Goal: Communication & Community: Answer question/provide support

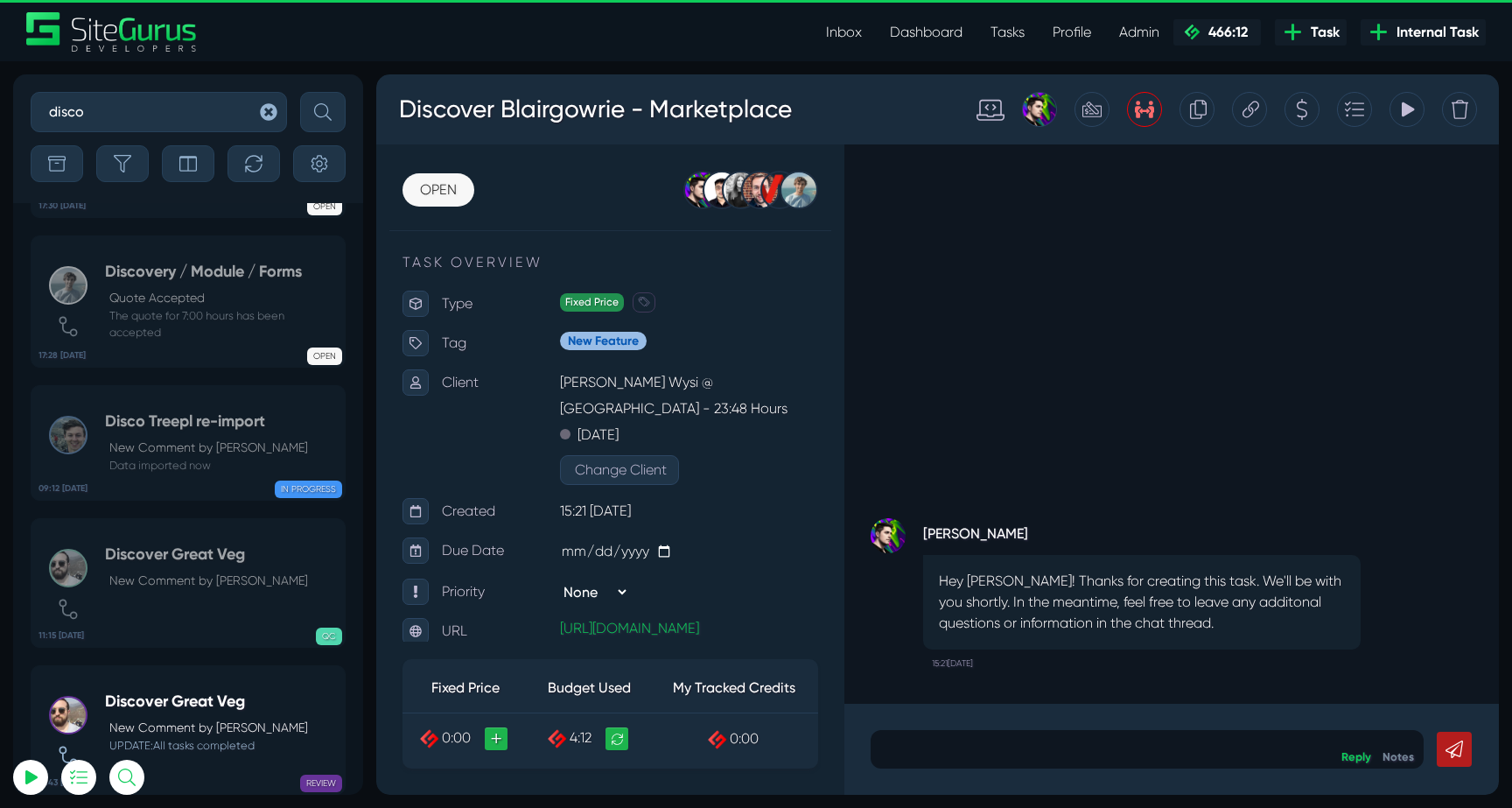
select select "0"
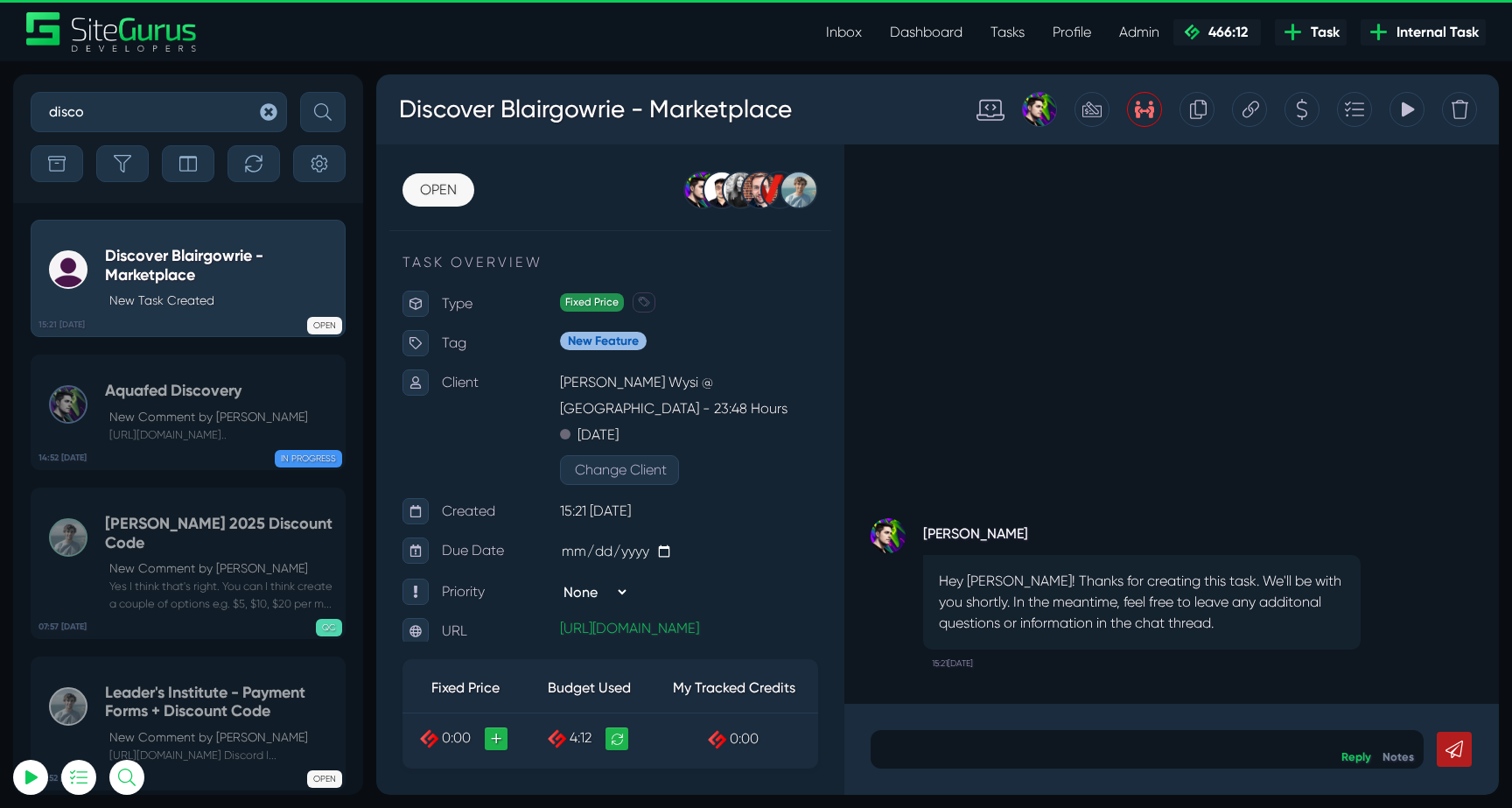
click at [268, 110] on icon "button" at bounding box center [269, 112] width 18 height 18
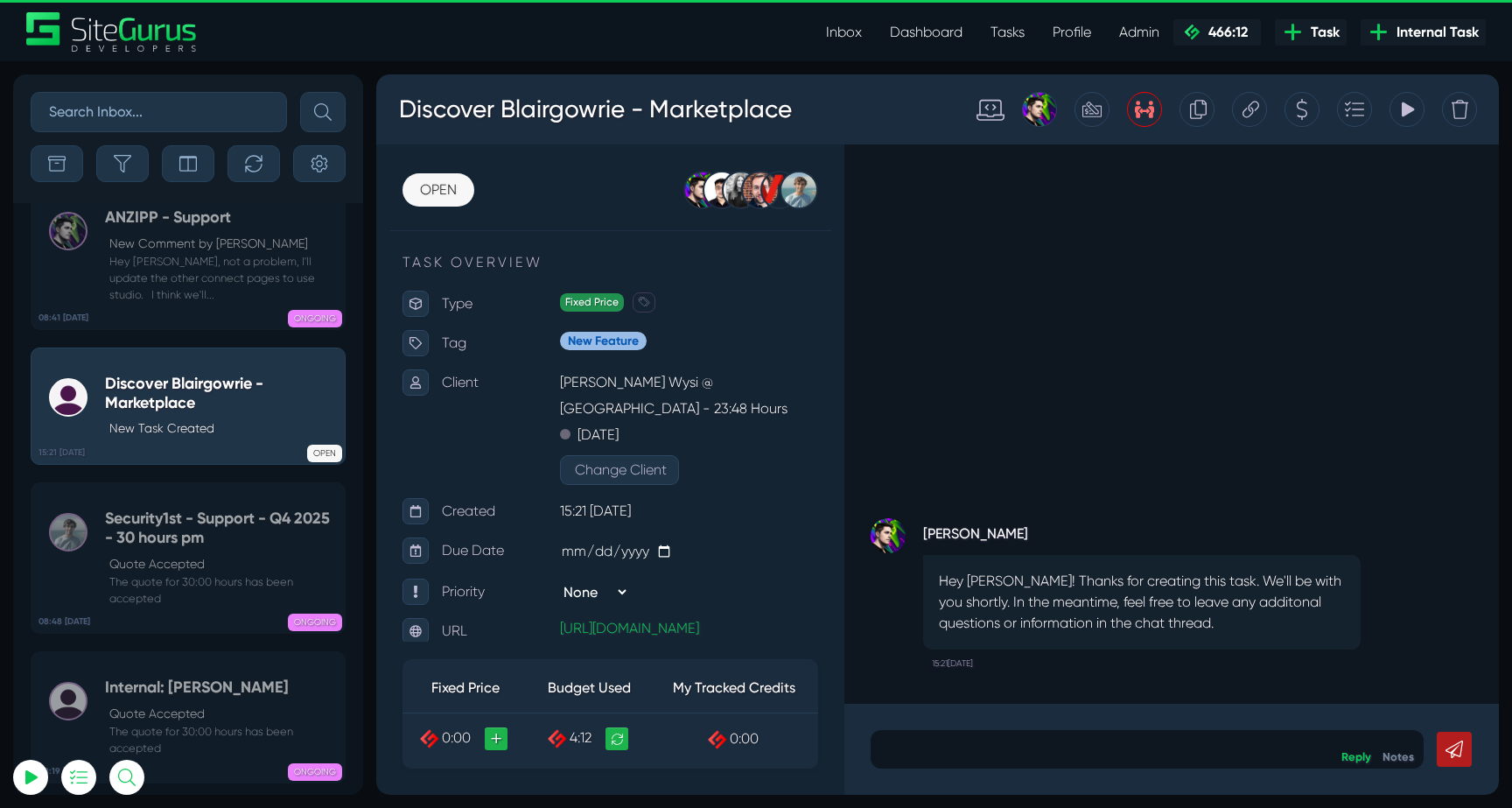
scroll to position [-69215, 0]
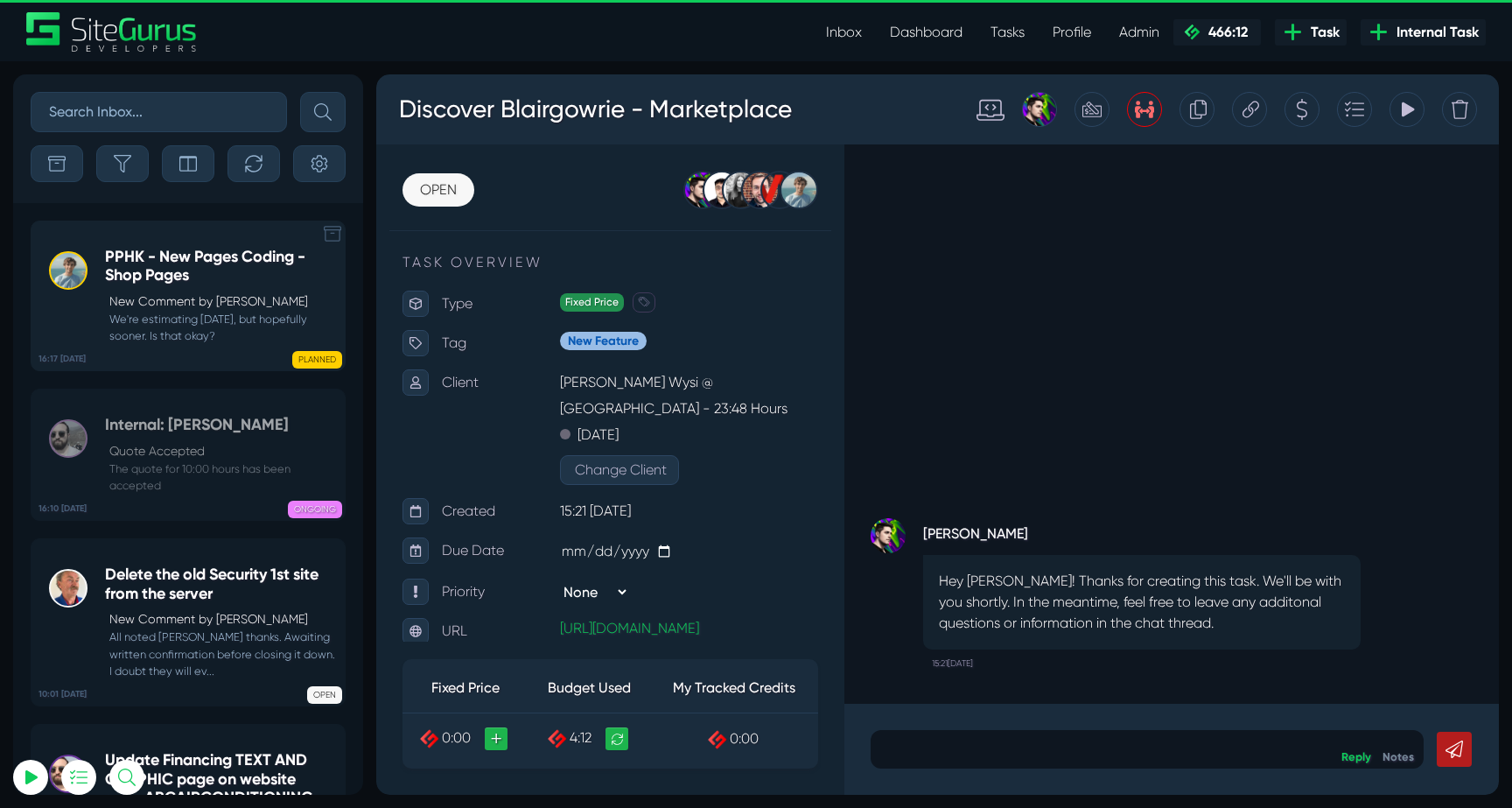
click at [172, 308] on p "New Comment by [PERSON_NAME]" at bounding box center [222, 301] width 226 height 19
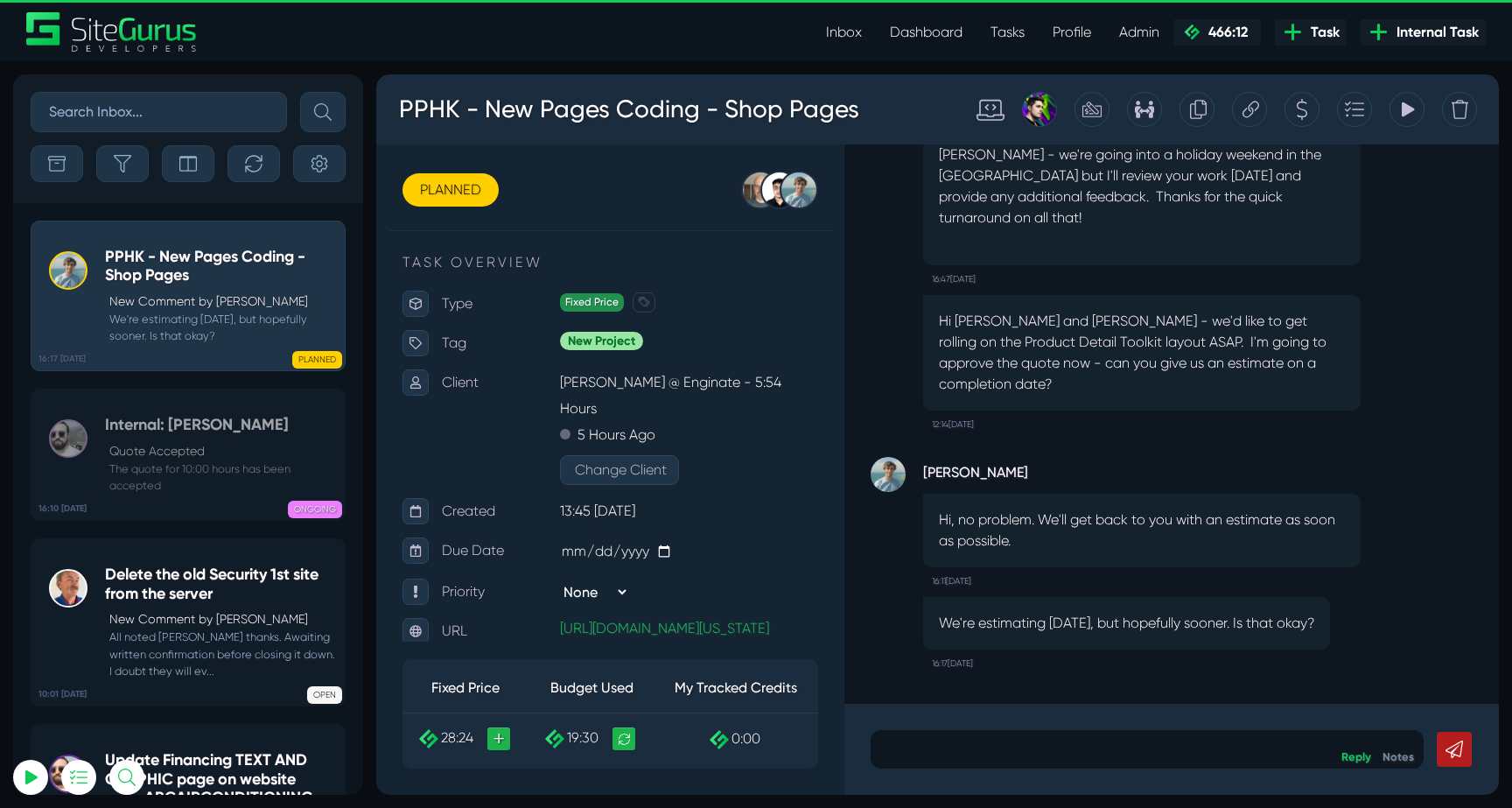
drag, startPoint x: 949, startPoint y: 499, endPoint x: 1196, endPoint y: 507, distance: 247.1
click at [1196, 509] on p "Hi, no problem. We'll get back to you with an estimate as soon as possible." at bounding box center [1141, 530] width 405 height 42
drag, startPoint x: 1081, startPoint y: 504, endPoint x: 1256, endPoint y: 520, distance: 175.7
click at [1256, 520] on p "Hi, no problem. We'll get back to you with an estimate as soon as possible." at bounding box center [1141, 530] width 405 height 42
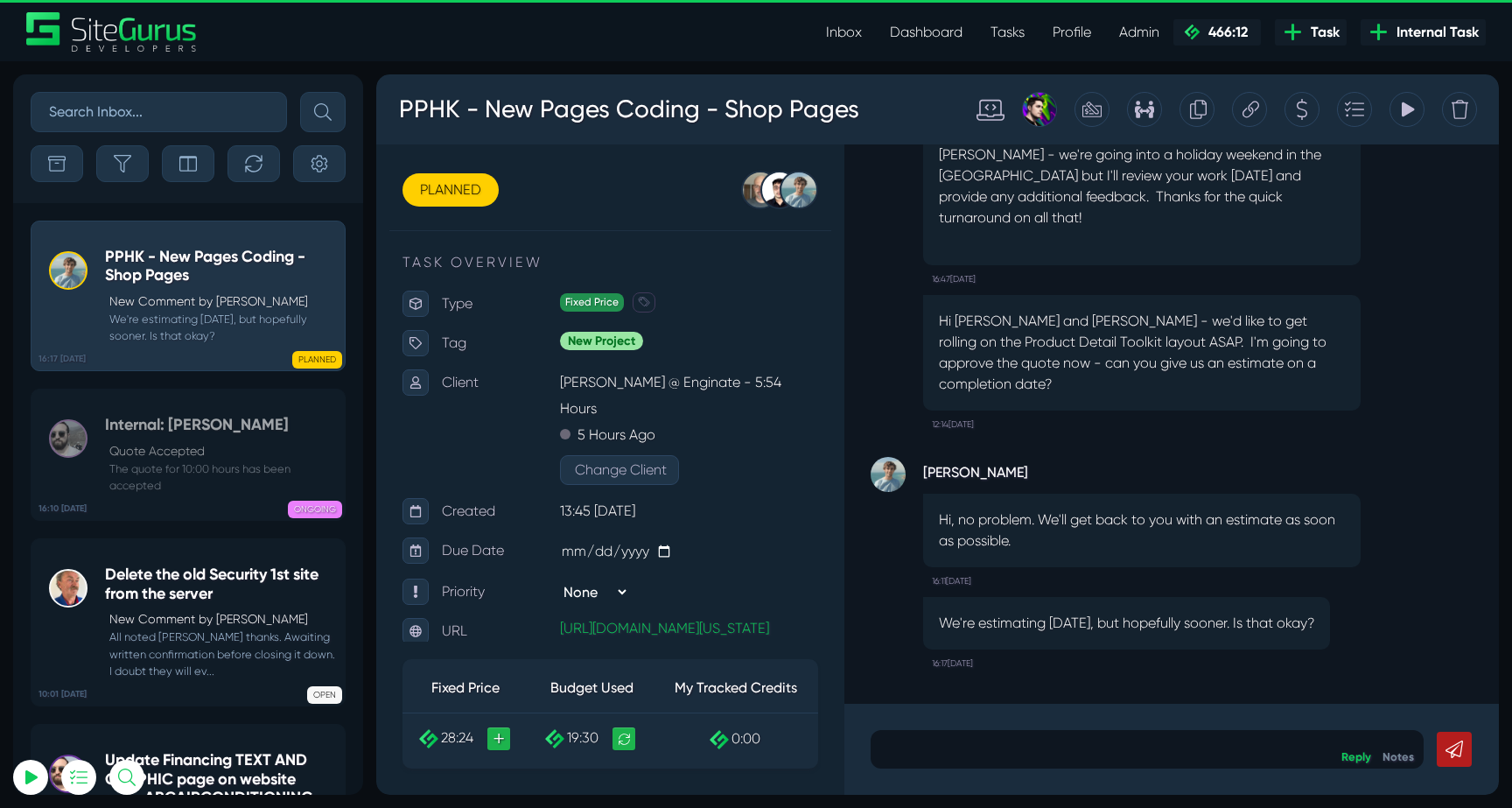
drag, startPoint x: 972, startPoint y: 603, endPoint x: 1241, endPoint y: 620, distance: 269.5
click at [1241, 619] on p "We're estimating [DATE], but hopefully sooner. Is that okay?" at bounding box center [1126, 622] width 376 height 21
click at [1241, 620] on p "We're estimating [DATE], but hopefully sooner. Is that okay?" at bounding box center [1126, 622] width 376 height 21
click at [185, 446] on p "Quote Accepted" at bounding box center [222, 451] width 226 height 19
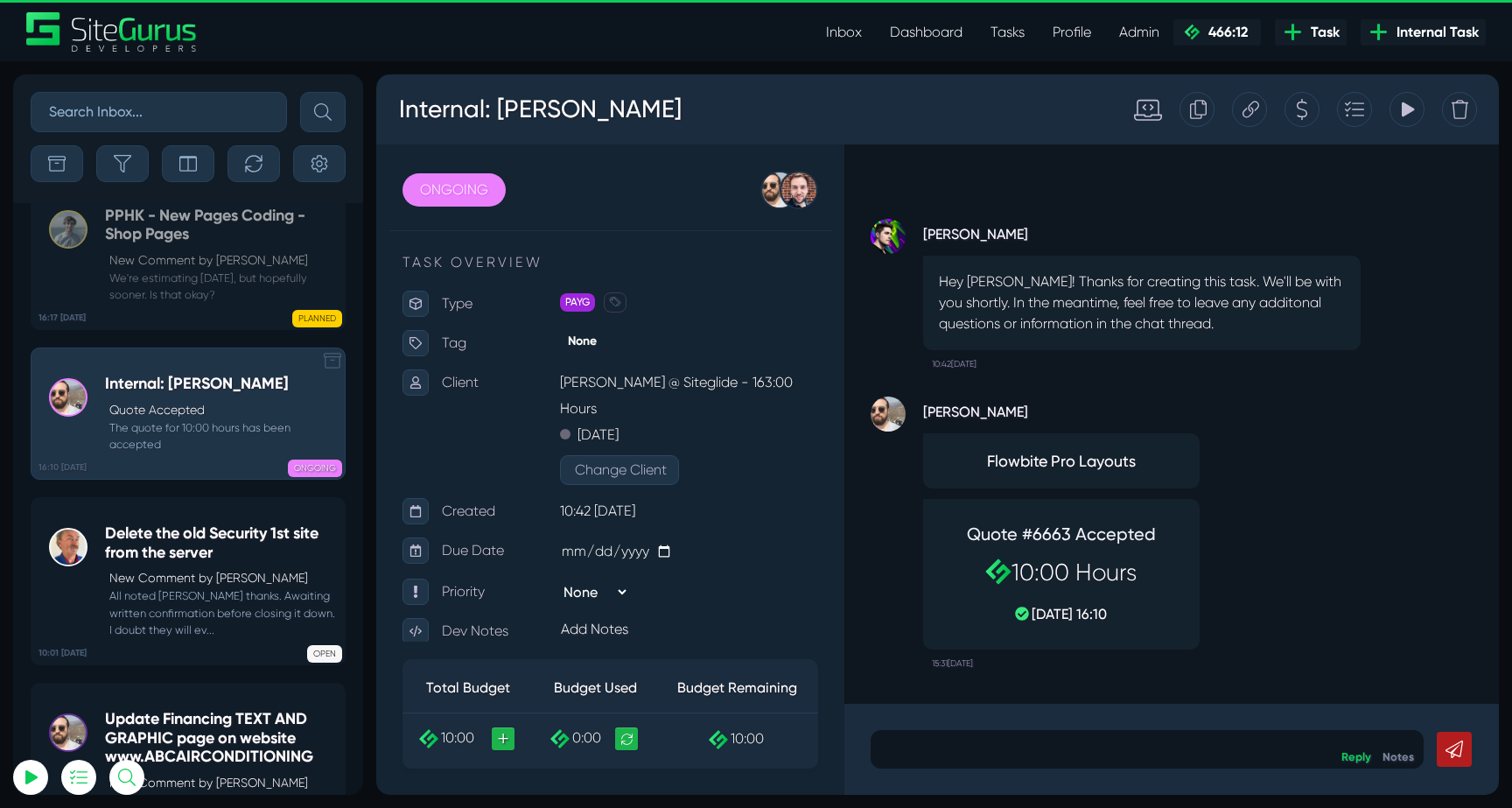
click at [185, 569] on p "New Comment by [PERSON_NAME]" at bounding box center [222, 578] width 226 height 19
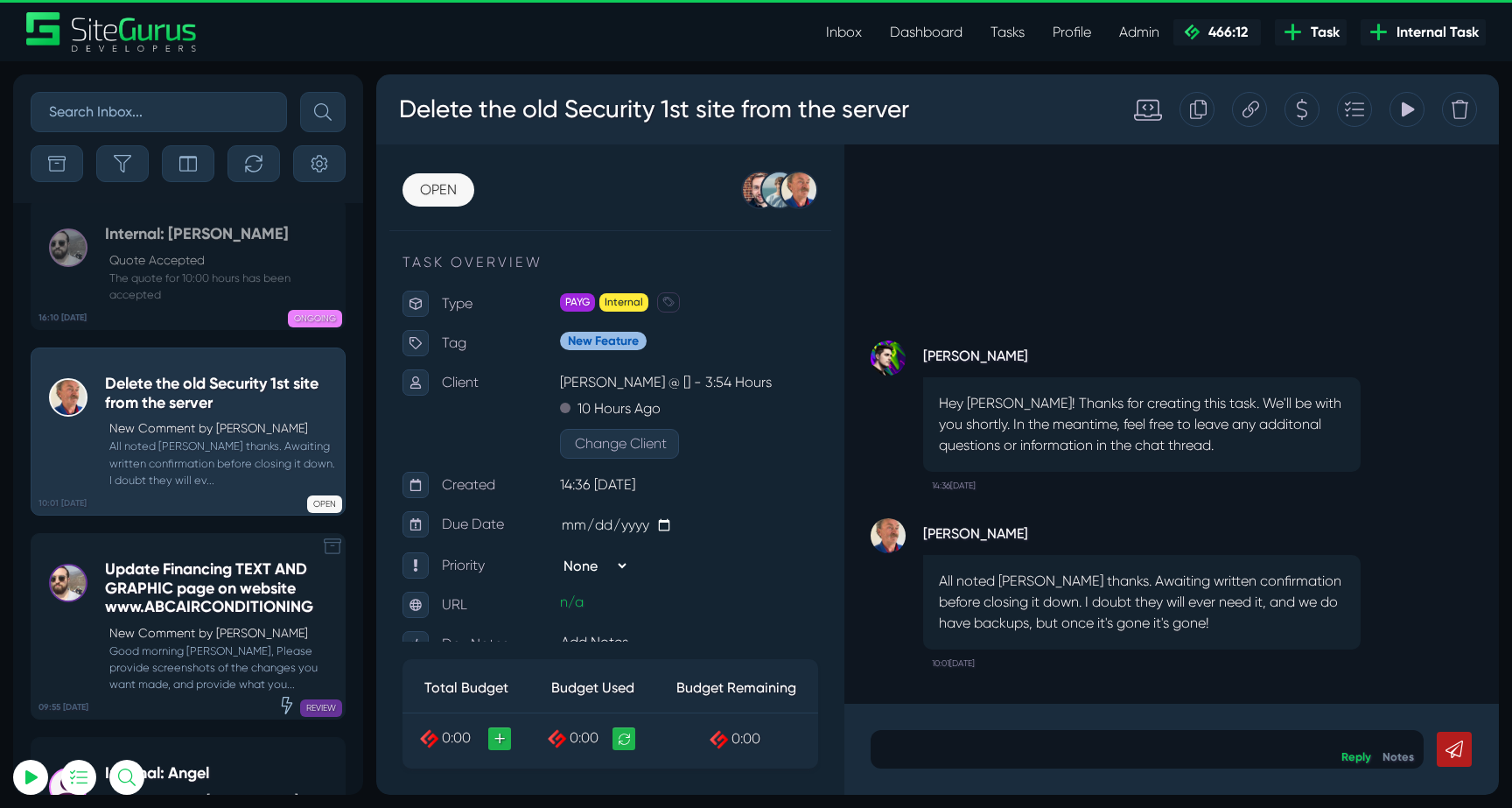
scroll to position [-69215, 0]
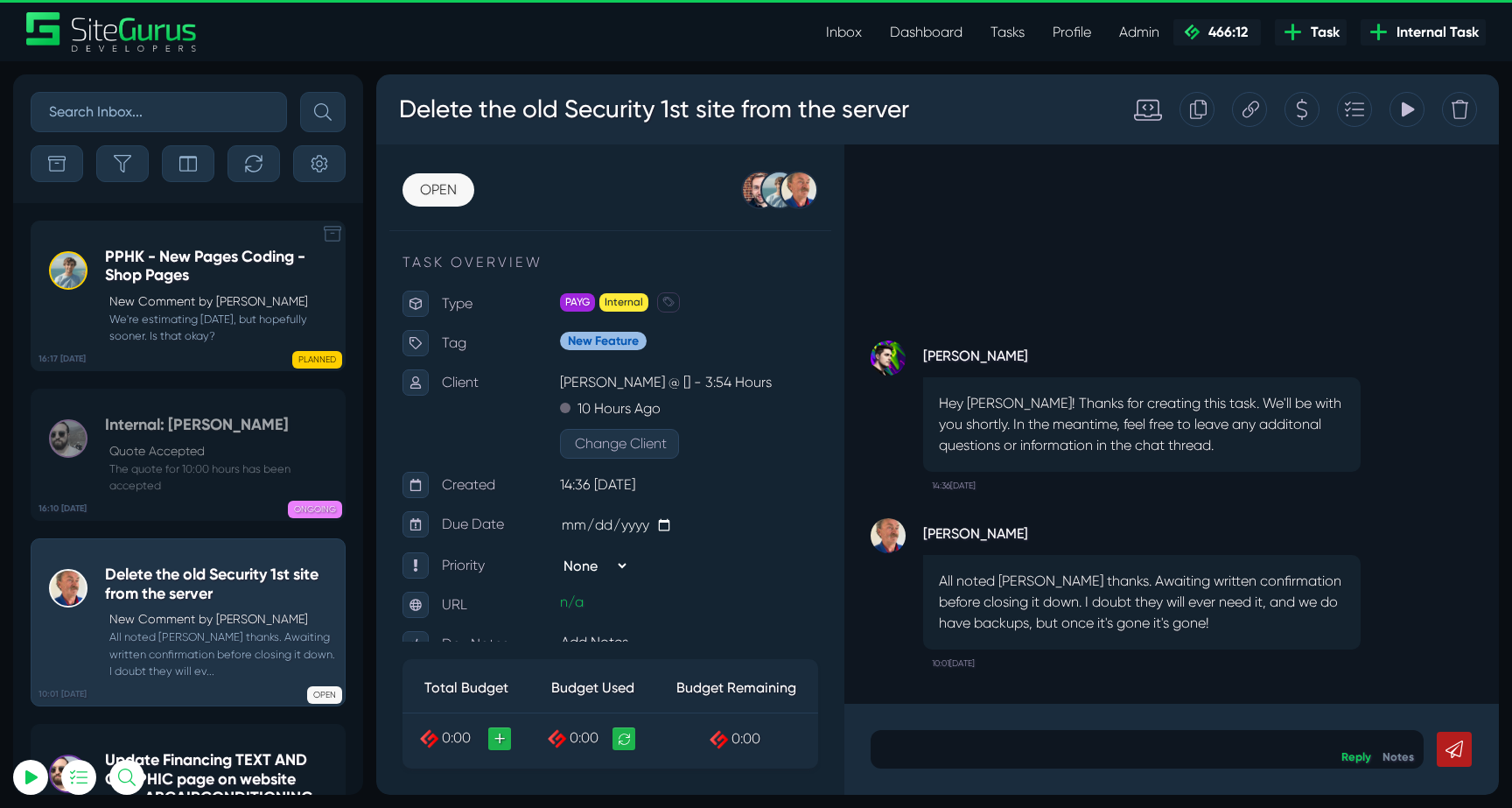
click at [186, 308] on p "New Comment by [PERSON_NAME]" at bounding box center [222, 301] width 226 height 19
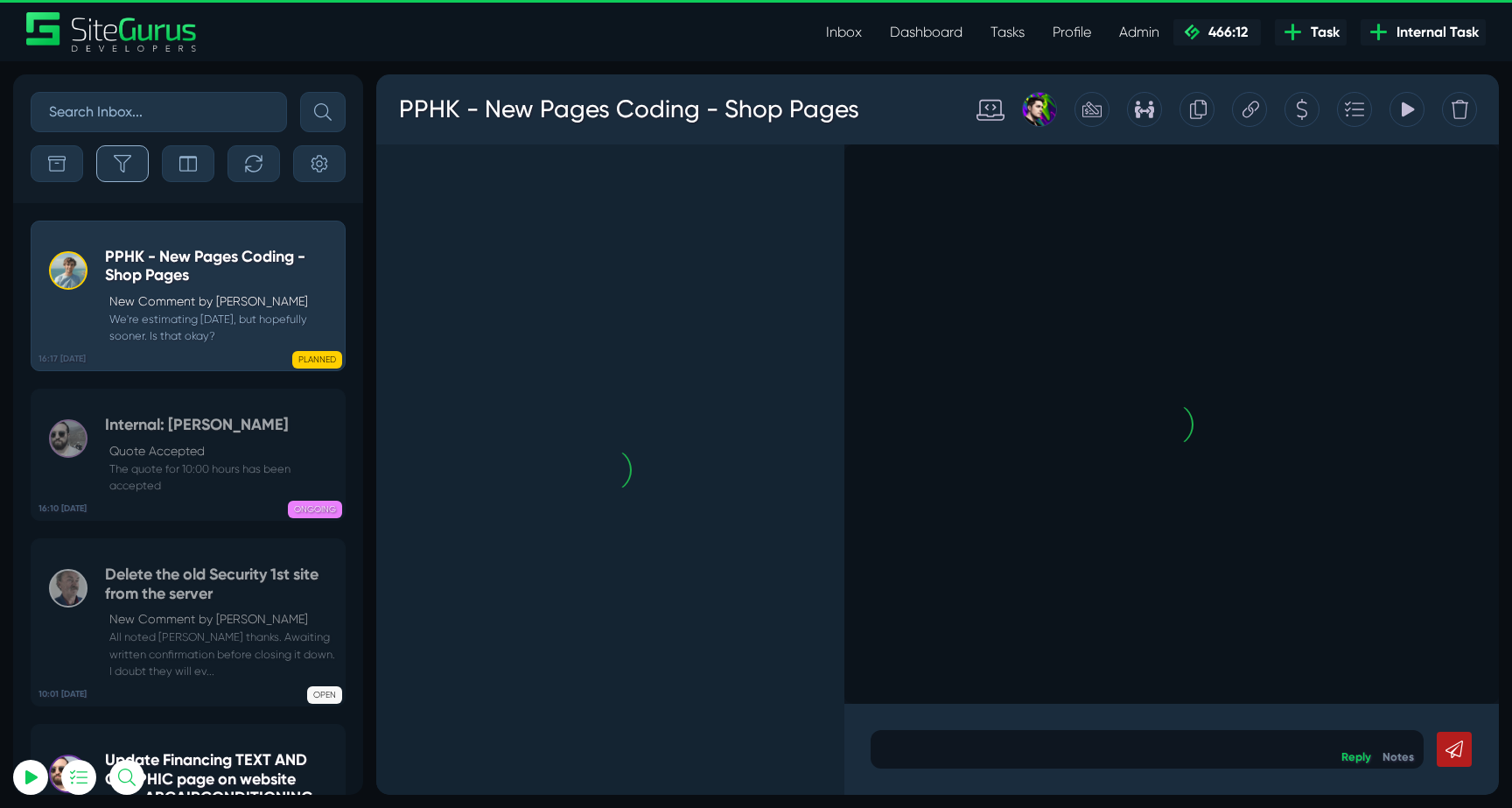
click at [123, 163] on icon "button" at bounding box center [123, 164] width 18 height 18
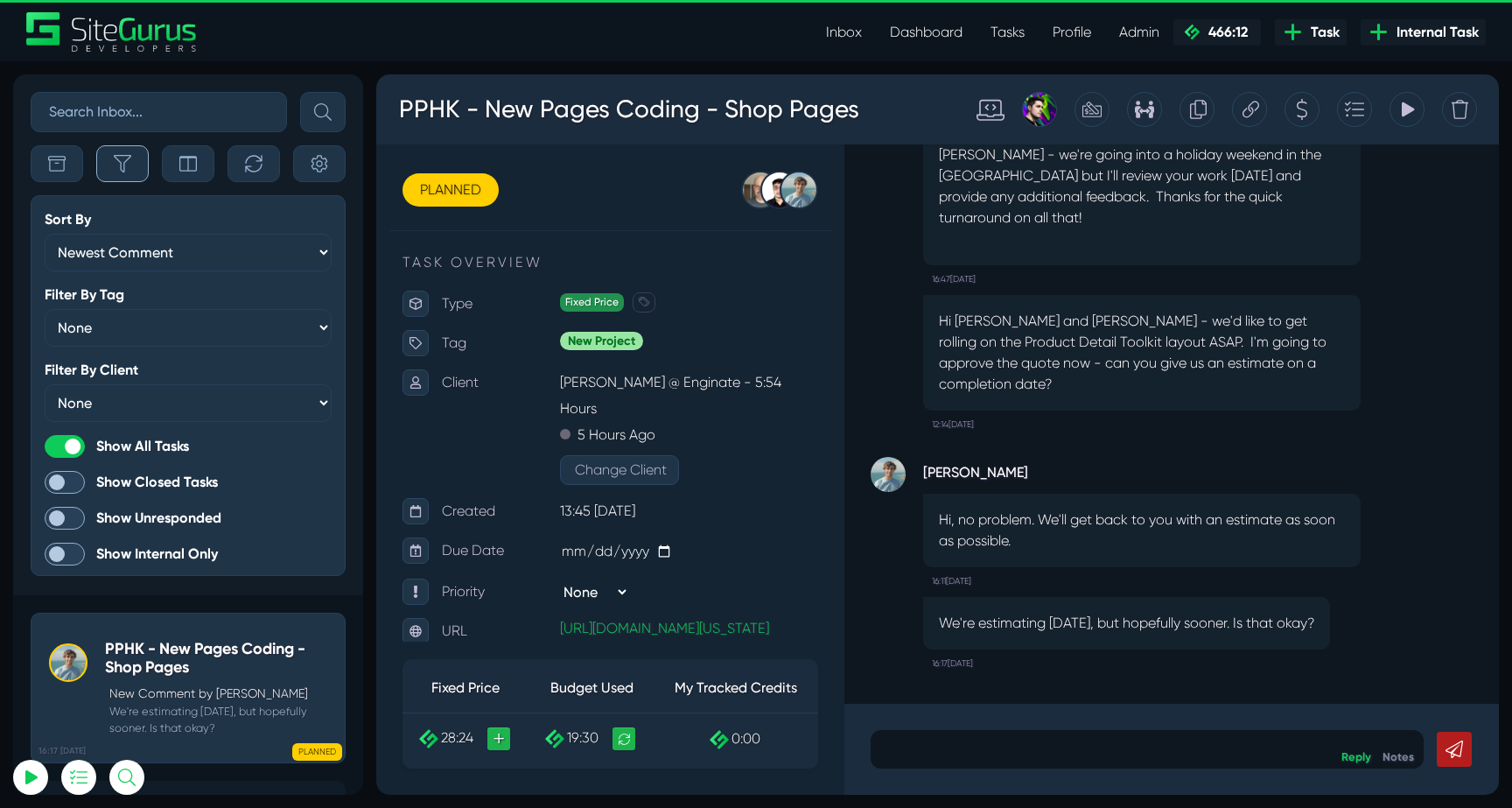
click at [123, 163] on icon "button" at bounding box center [123, 164] width 18 height 18
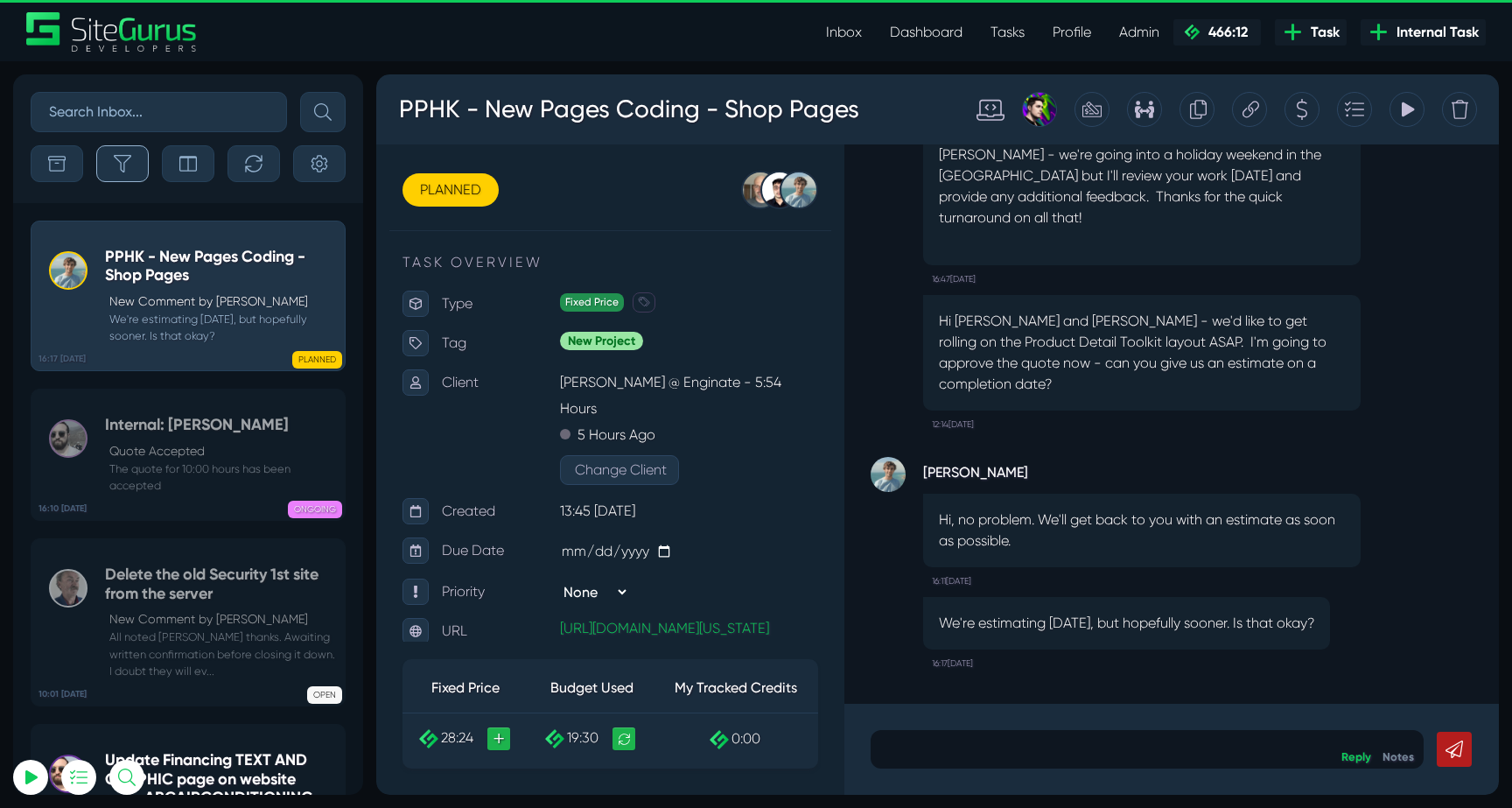
scroll to position [-69215, 0]
